Goal: Transaction & Acquisition: Purchase product/service

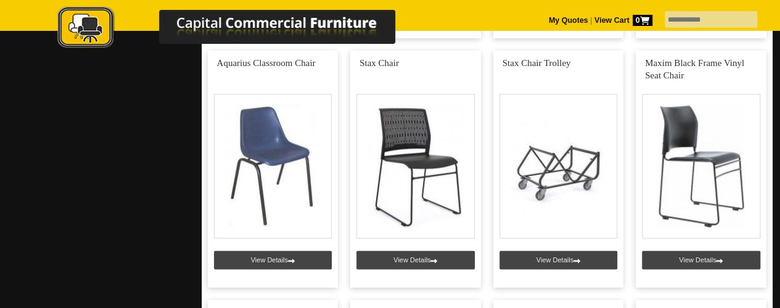
scroll to position [787, 0]
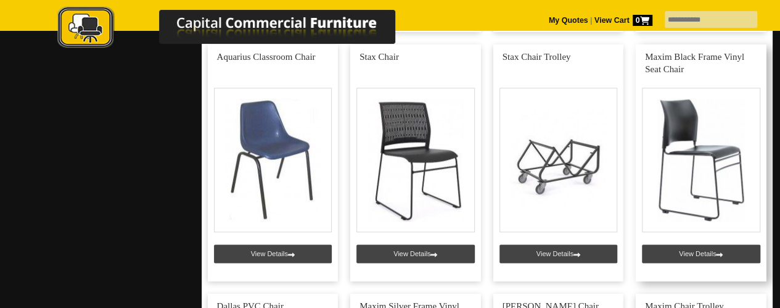
click at [692, 147] on link at bounding box center [701, 162] width 131 height 237
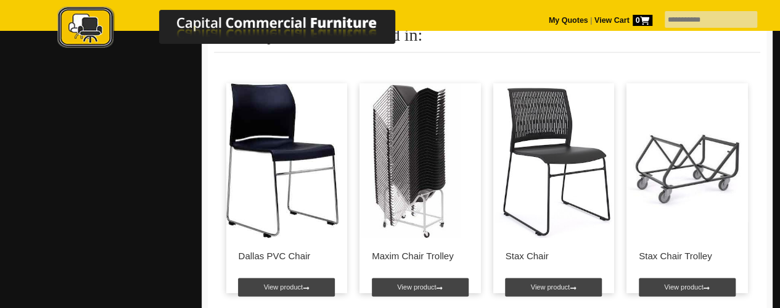
scroll to position [779, 0]
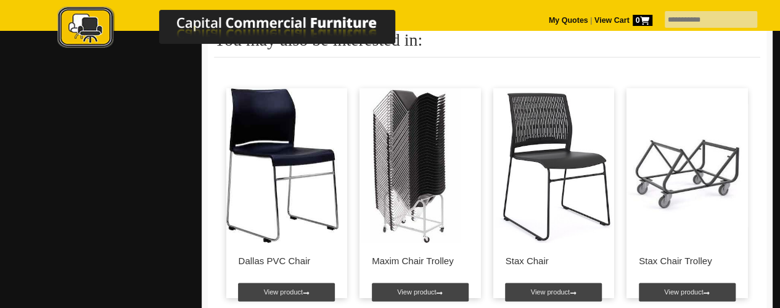
click at [425, 190] on img at bounding box center [409, 165] width 100 height 154
click at [412, 290] on link "View product" at bounding box center [420, 291] width 97 height 18
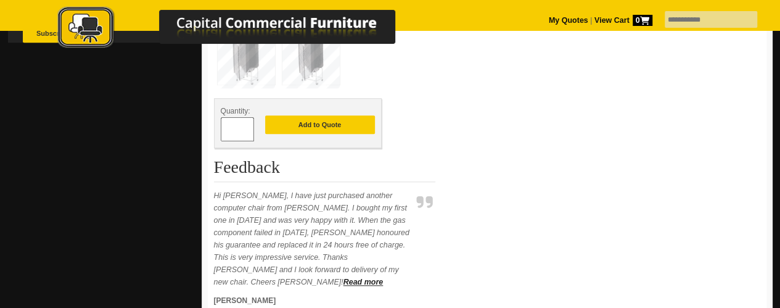
scroll to position [516, 0]
